Goal: Information Seeking & Learning: Find contact information

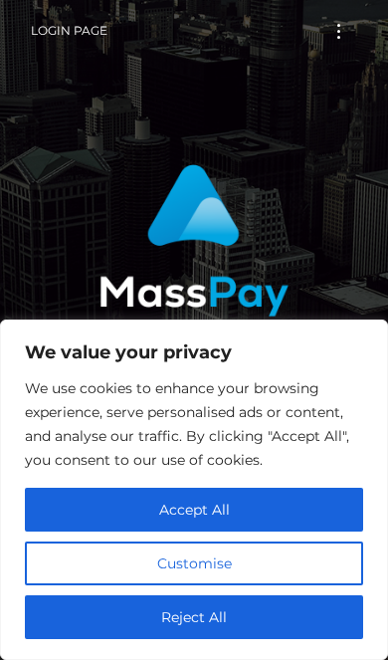
click at [290, 524] on button "Accept All" at bounding box center [194, 510] width 339 height 44
checkbox input "true"
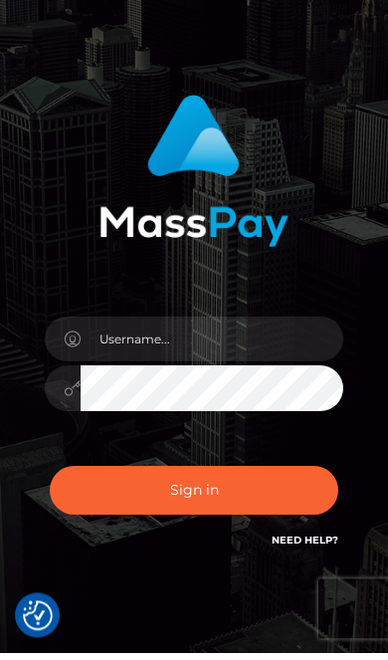
scroll to position [62, 0]
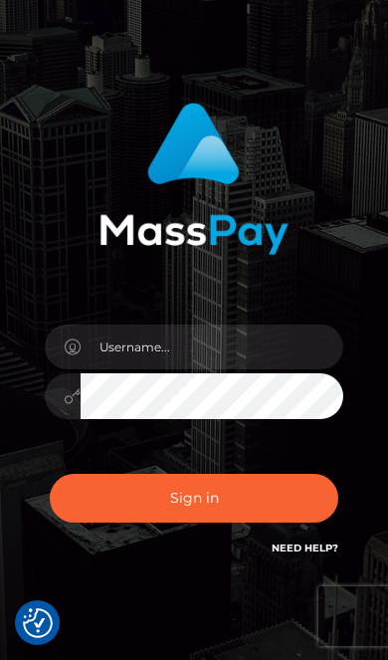
click at [35, 638] on img "Consent Preferences" at bounding box center [38, 624] width 30 height 30
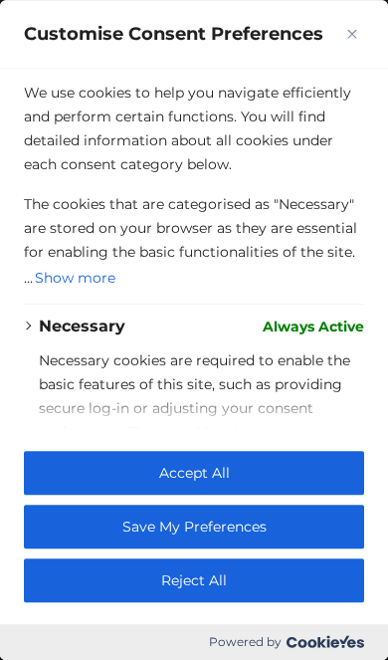
click at [364, 30] on button "Close" at bounding box center [353, 34] width 24 height 24
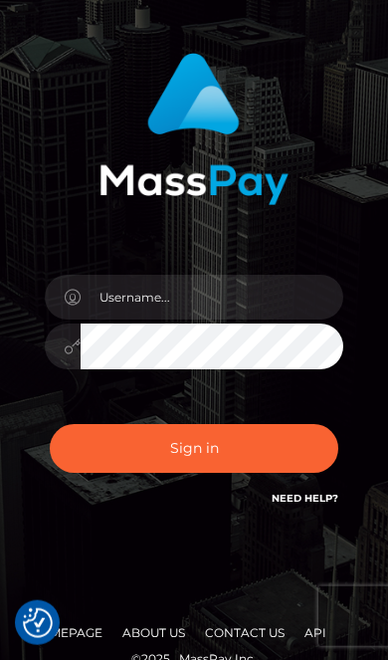
scroll to position [115, 0]
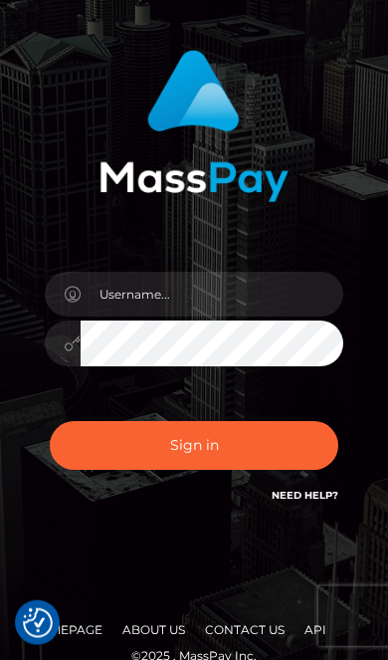
click at [308, 498] on link "Need Help?" at bounding box center [305, 495] width 67 height 13
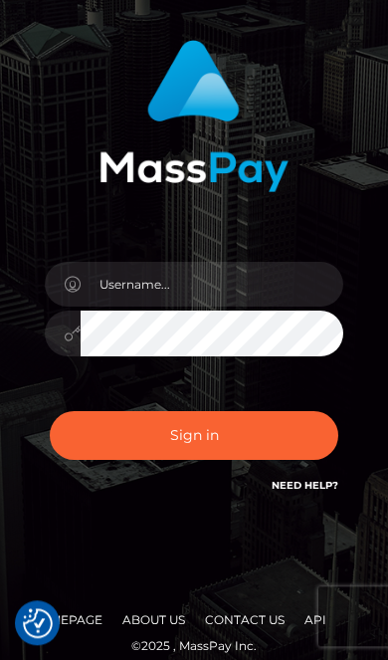
scroll to position [143, 0]
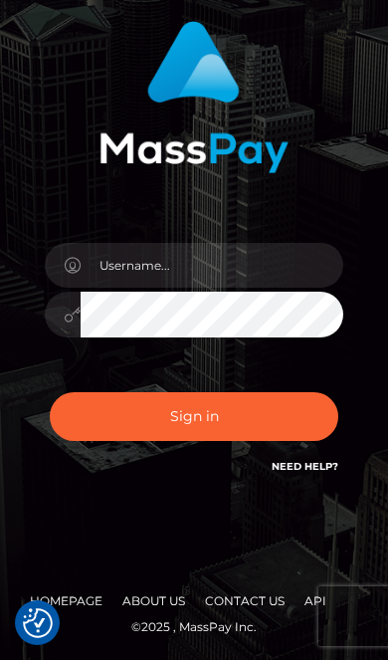
click at [256, 595] on link "Contact Us" at bounding box center [245, 601] width 96 height 31
click at [87, 592] on link "Homepage" at bounding box center [66, 601] width 89 height 31
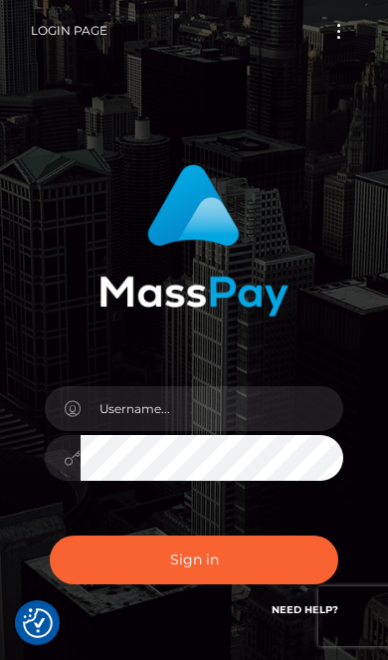
scroll to position [143, 0]
